Goal: Connect with others: Connect with others

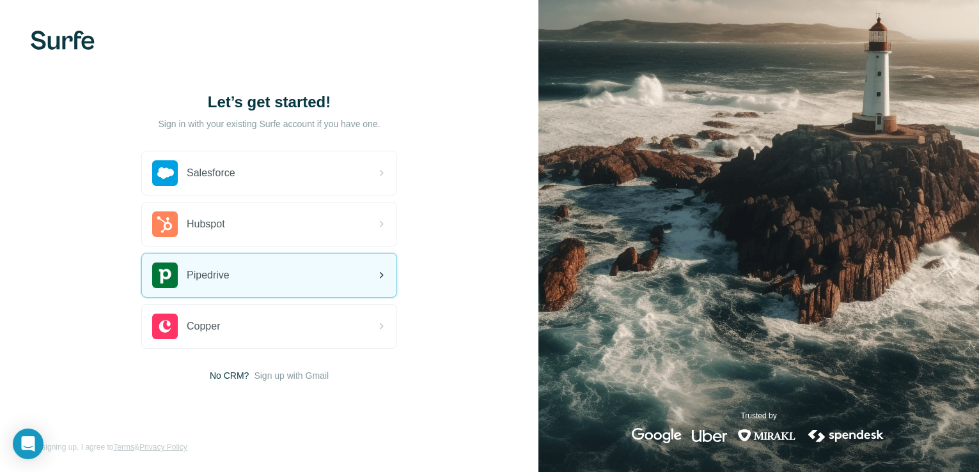
click at [228, 280] on span "Pipedrive" at bounding box center [208, 275] width 43 height 15
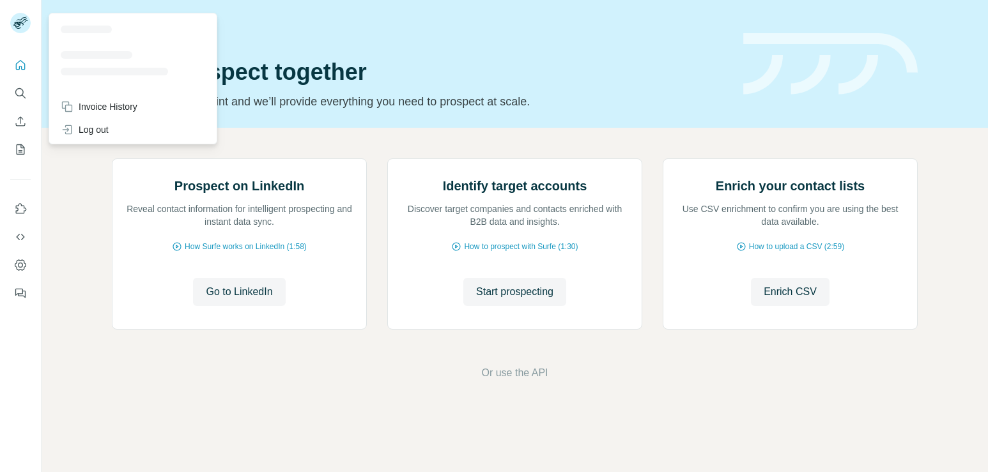
click at [19, 23] on icon at bounding box center [18, 25] width 10 height 7
click at [99, 128] on div "Log out" at bounding box center [85, 129] width 48 height 13
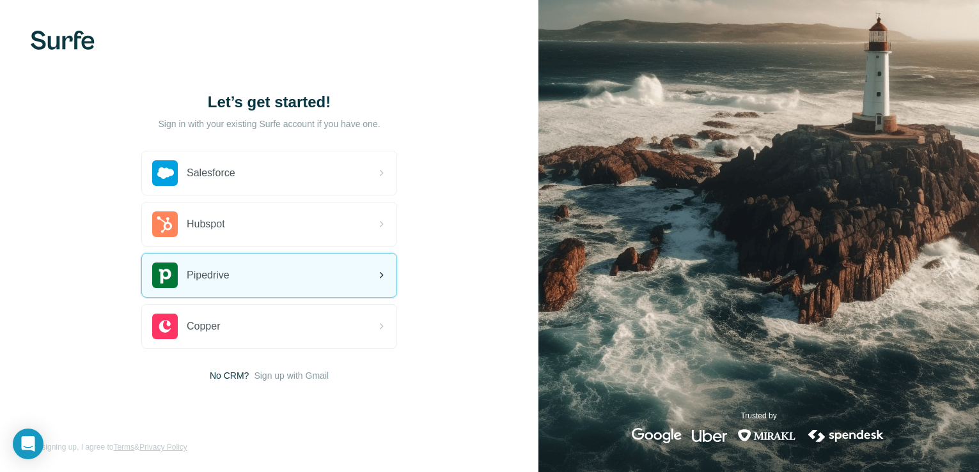
click at [254, 284] on div "Pipedrive" at bounding box center [269, 275] width 254 height 43
click at [249, 270] on div "Pipedrive" at bounding box center [269, 275] width 254 height 43
